Goal: Book appointment/travel/reservation

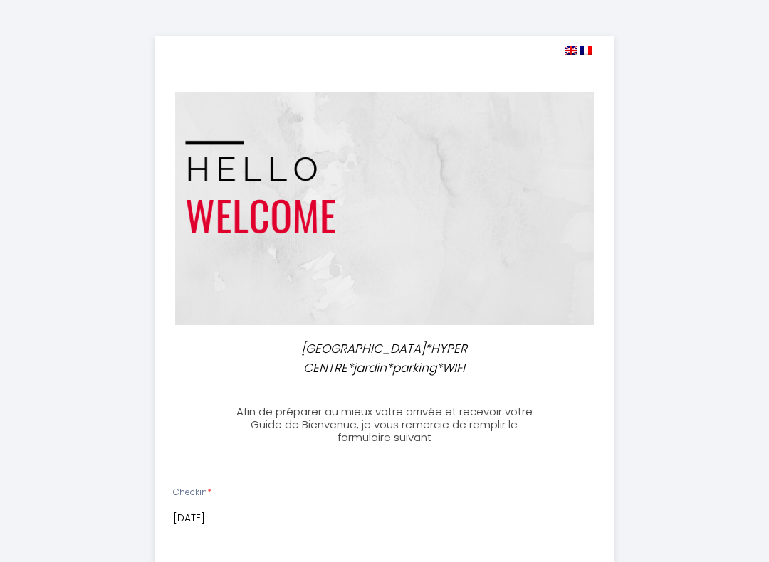
select select
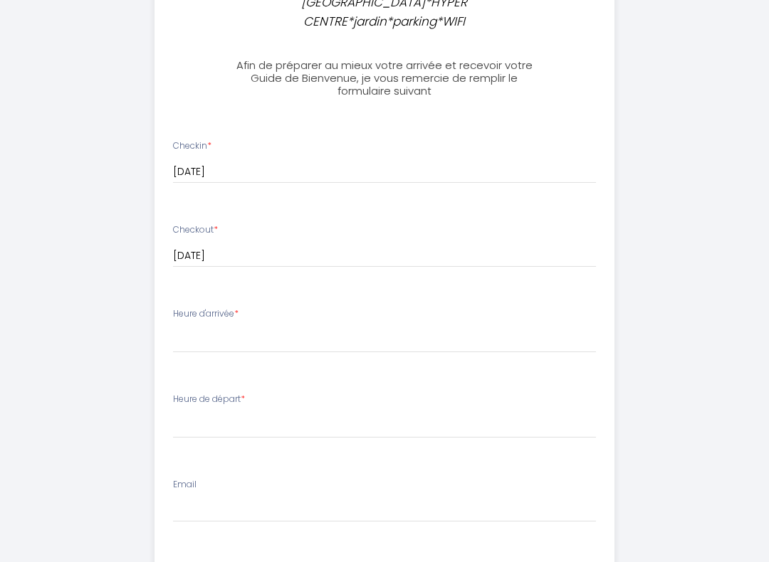
scroll to position [342, 0]
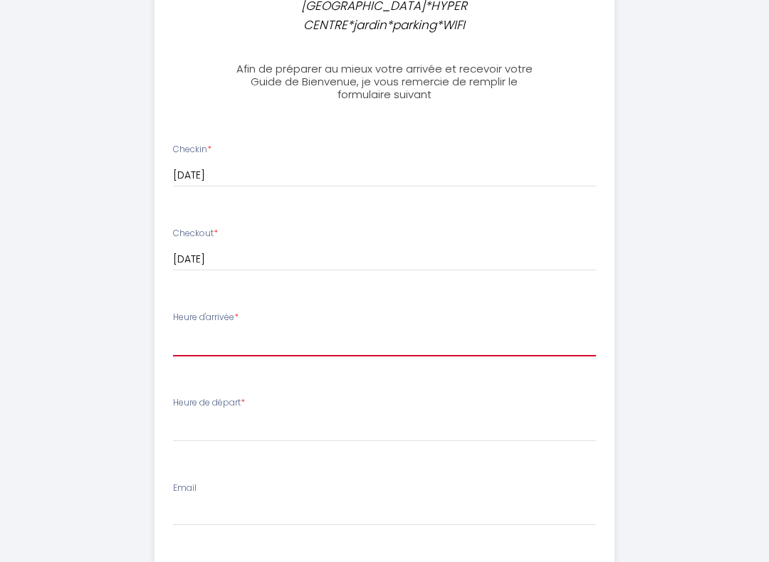
click at [284, 348] on select "16:00 16:30 17:00 17:30 18:00 18:30 19:00 19:30 20:00 20:30 21:00 21:30 22:00 2…" at bounding box center [384, 343] width 423 height 27
click at [298, 335] on select "16:00 16:30 17:00 17:30 18:00 18:30 19:00 19:30 20:00 20:30 21:00 21:30 22:00 2…" at bounding box center [384, 343] width 423 height 27
click at [371, 333] on select "16:00 16:30 17:00 17:30 18:00 18:30 19:00 19:30 20:00 20:30 21:00 21:30 22:00 2…" at bounding box center [384, 343] width 423 height 27
select select "16:00"
click at [232, 343] on select "16:00 16:30 17:00 17:30 18:00 18:30 19:00 19:30 20:00 20:30 21:00 21:30 22:00 2…" at bounding box center [384, 343] width 423 height 27
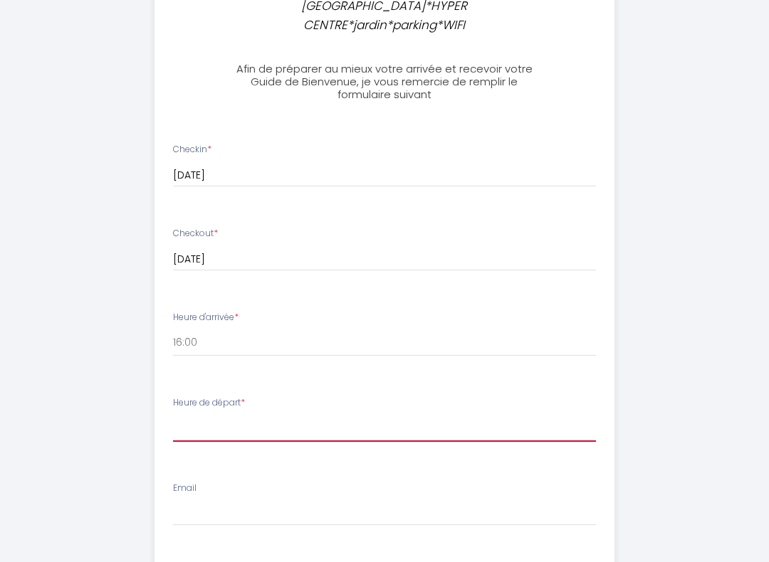
click at [179, 421] on select "00:00 00:30 01:00 01:30 02:00 02:30 03:00 03:30 04:00 04:30 05:00 05:30 06:00 0…" at bounding box center [384, 429] width 423 height 27
click at [189, 426] on select "00:00 00:30 01:00 01:30 02:00 02:30 03:00 03:30 04:00 04:30 05:00 05:30 06:00 0…" at bounding box center [384, 429] width 423 height 27
select select "10:00"
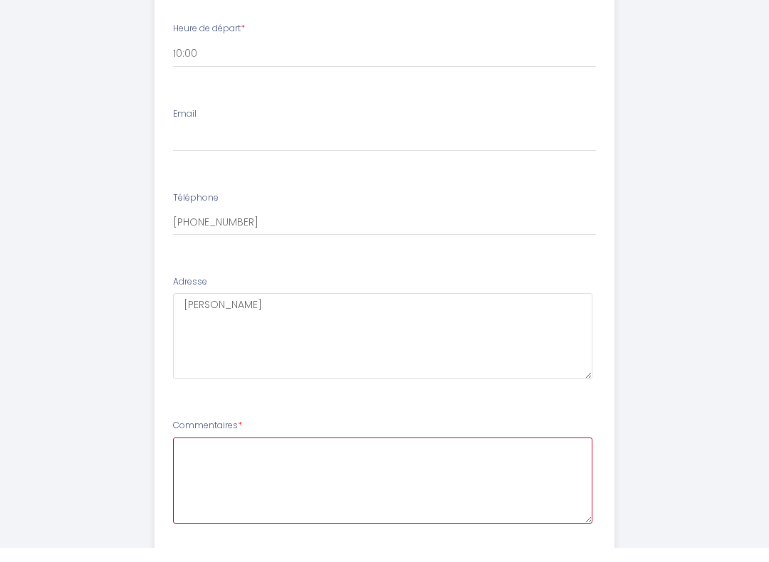
click at [226, 459] on textarea at bounding box center [383, 496] width 420 height 86
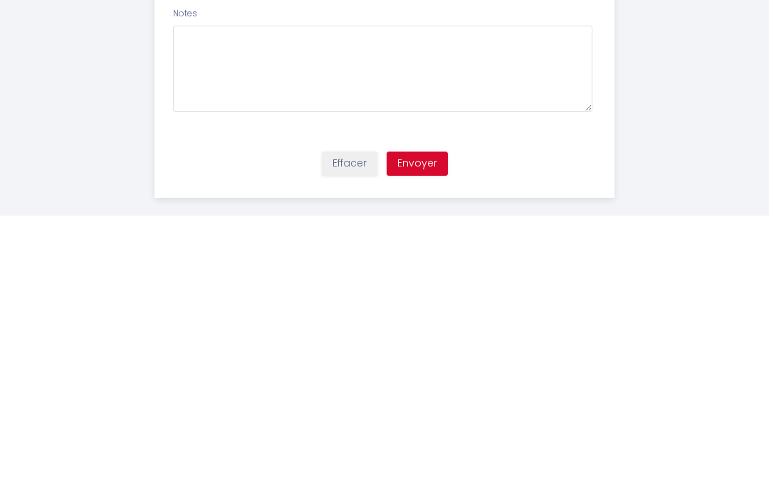
scroll to position [1008, 0]
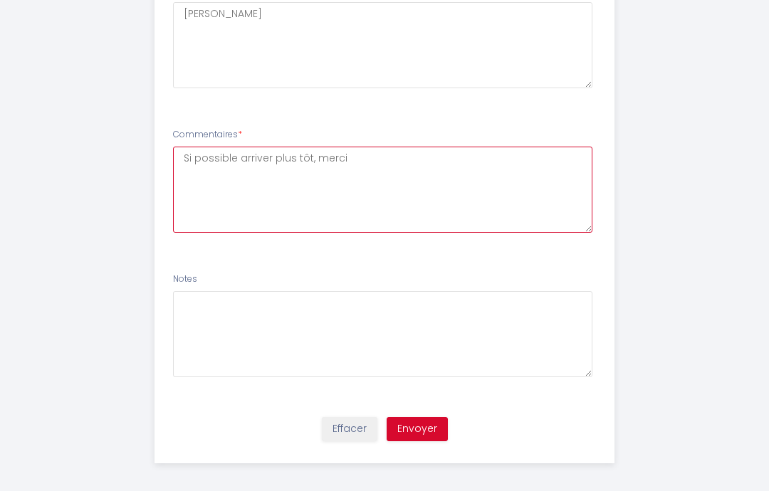
type textarea "Si possible arriver plus tôt, merci"
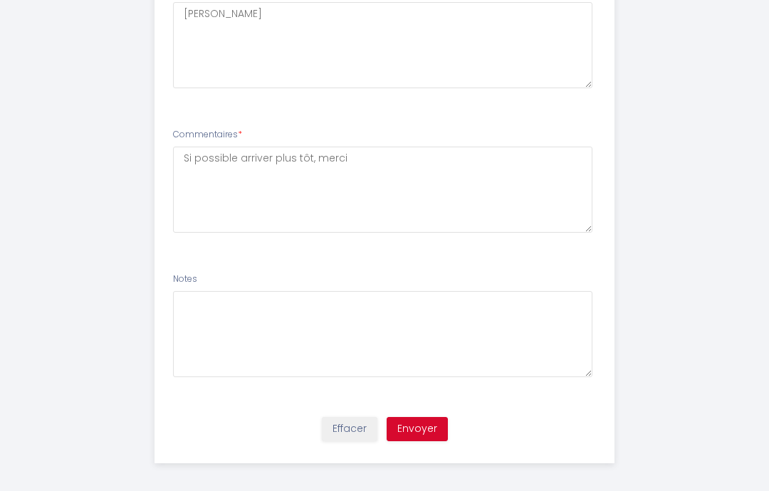
click at [428, 429] on button "Envoyer" at bounding box center [416, 429] width 61 height 24
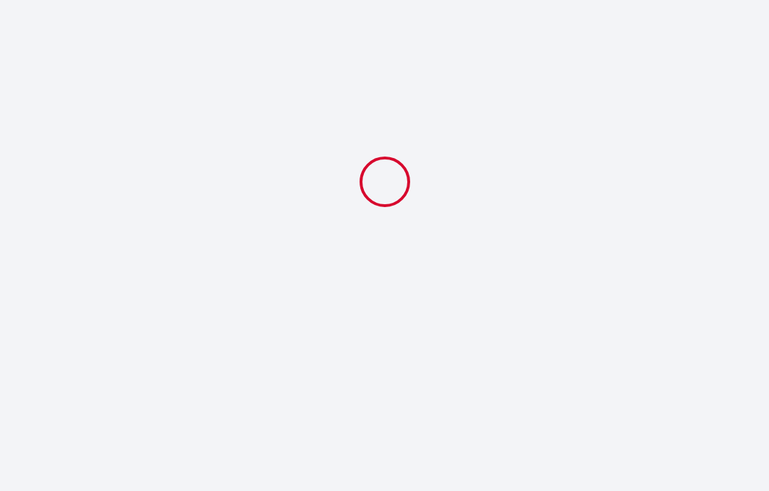
select select "10:00"
